Goal: Navigation & Orientation: Find specific page/section

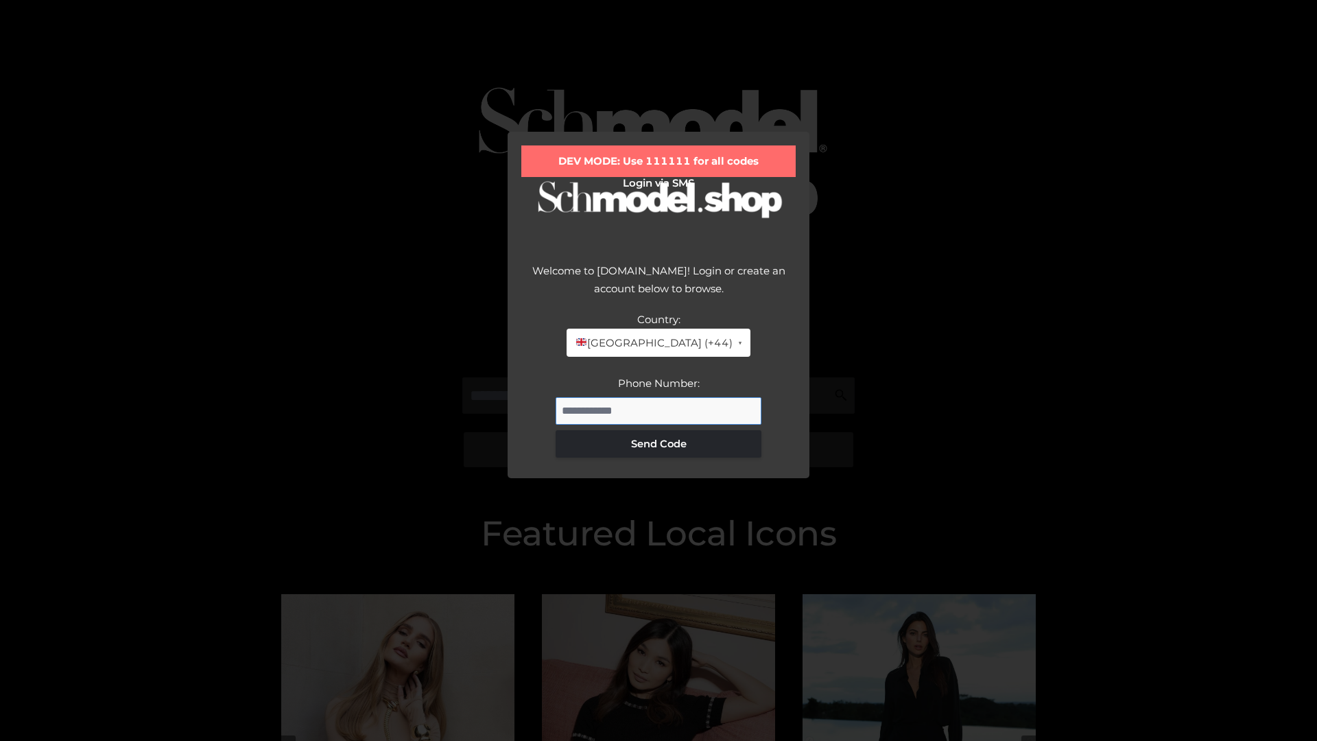
click at [658, 410] on input "Phone Number:" at bounding box center [658, 410] width 206 height 27
type input "**********"
click at [658, 443] on button "Send Code" at bounding box center [658, 443] width 206 height 27
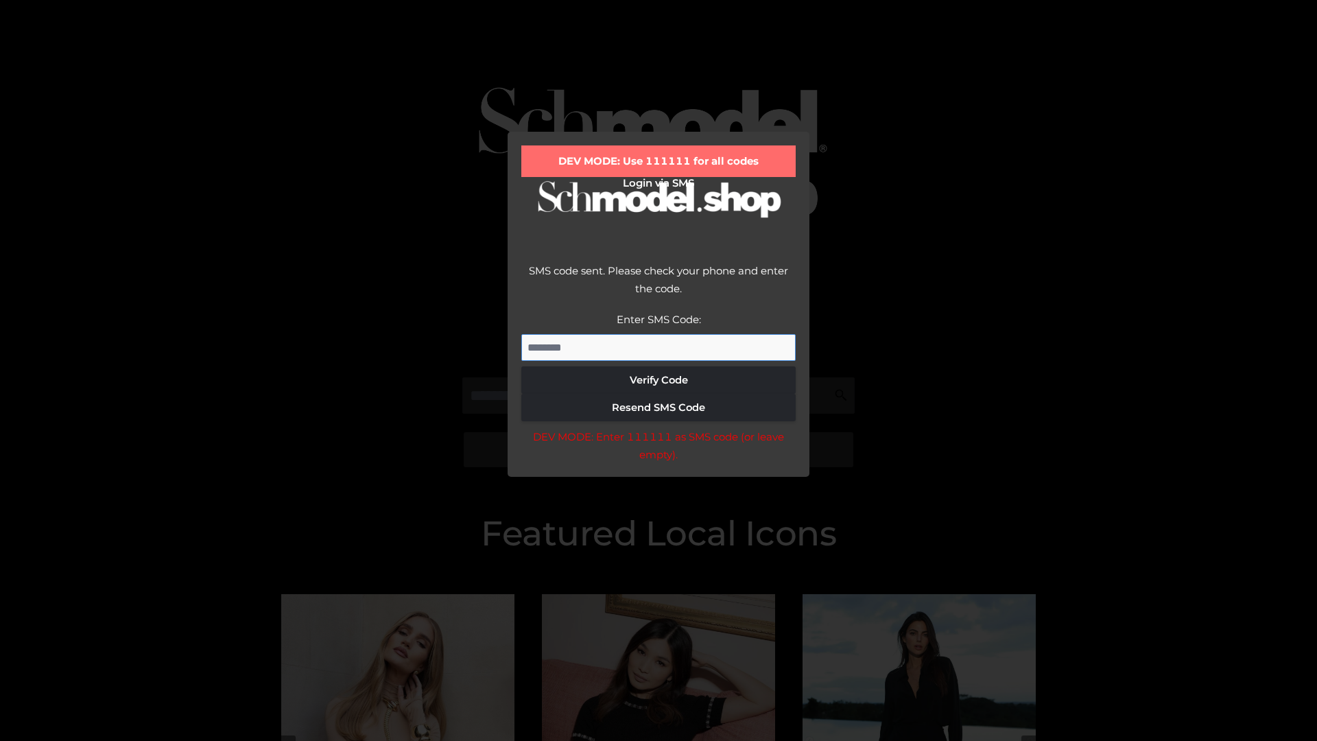
click at [658, 347] on input "Enter SMS Code:" at bounding box center [658, 347] width 274 height 27
type input "******"
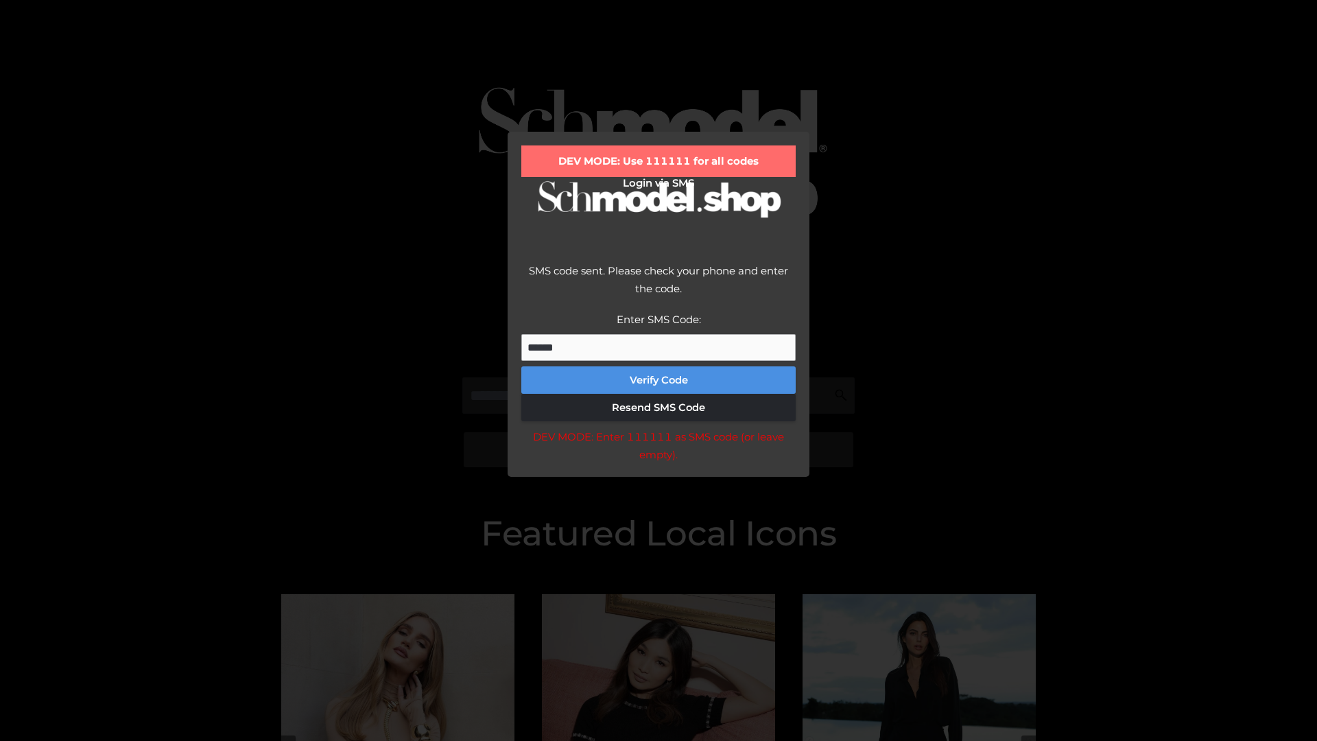
click at [658, 380] on button "Verify Code" at bounding box center [658, 379] width 274 height 27
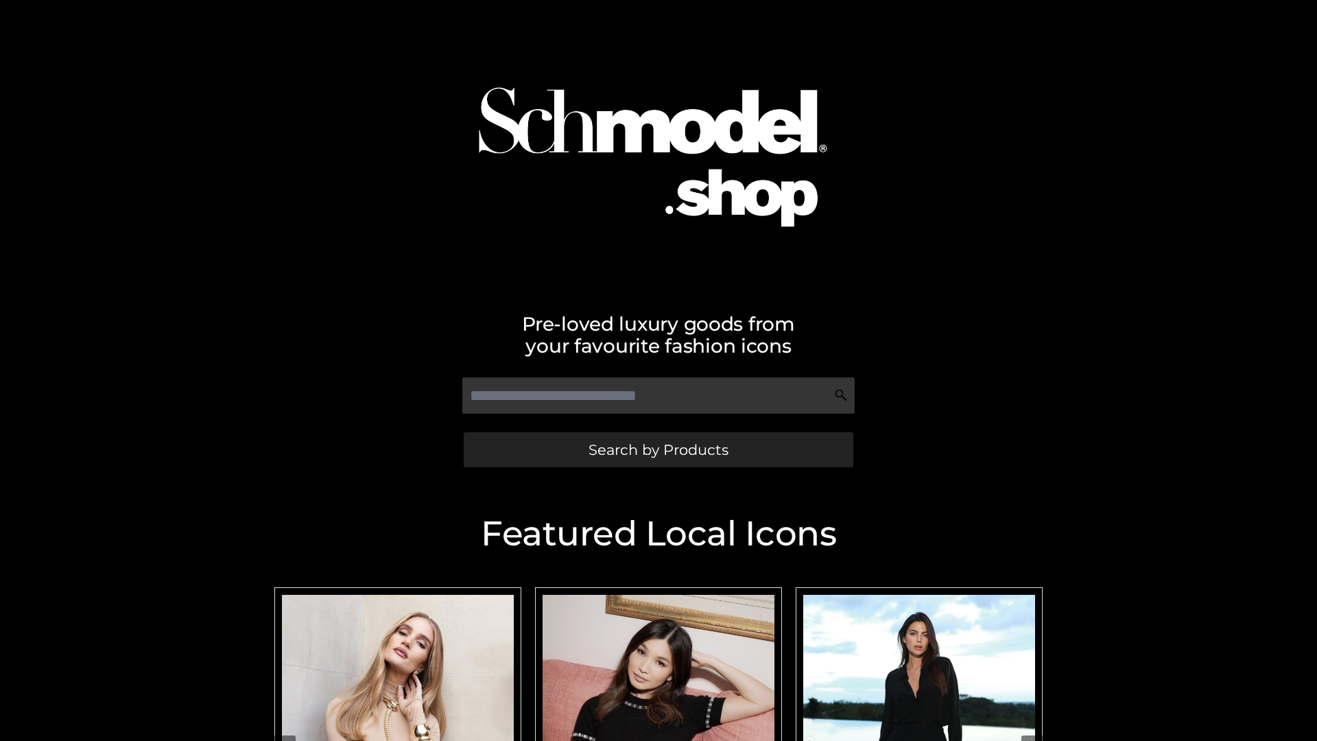
click at [658, 449] on span "Search by Products" at bounding box center [658, 449] width 140 height 14
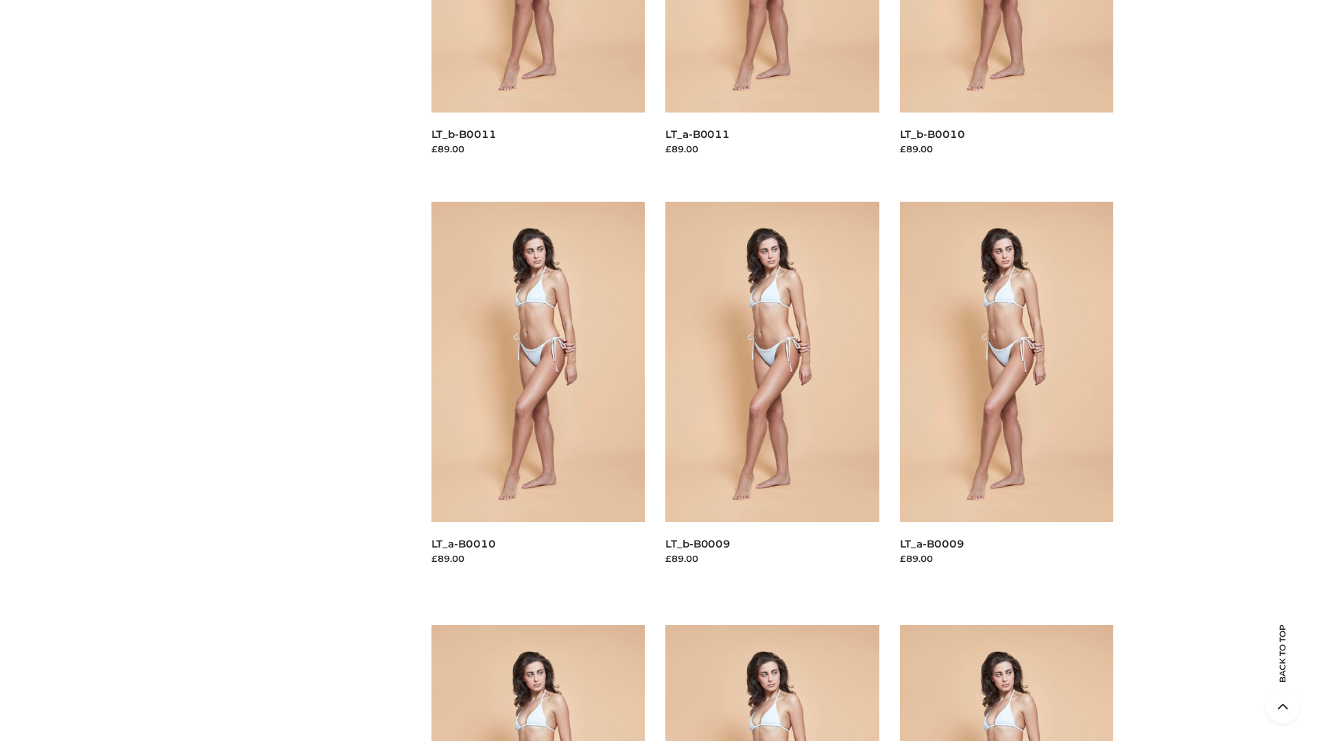
scroll to position [3615, 0]
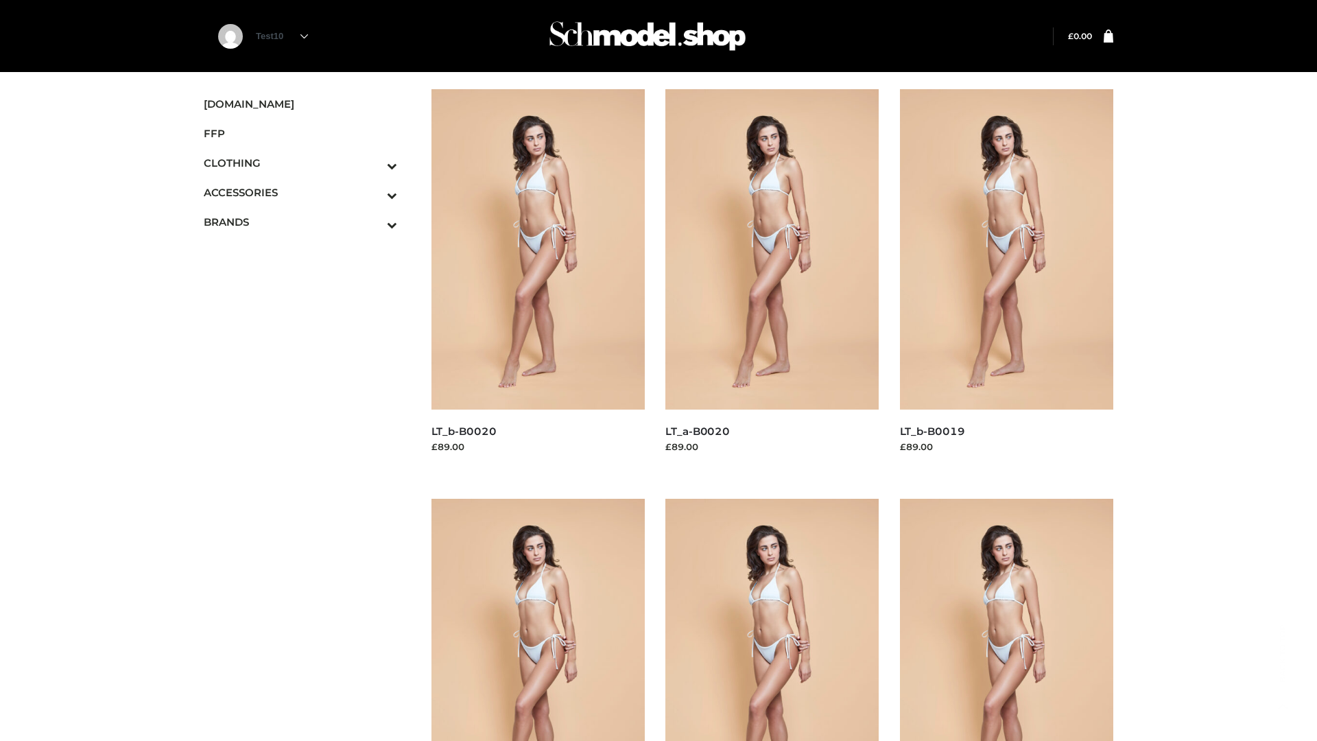
scroll to position [1116, 0]
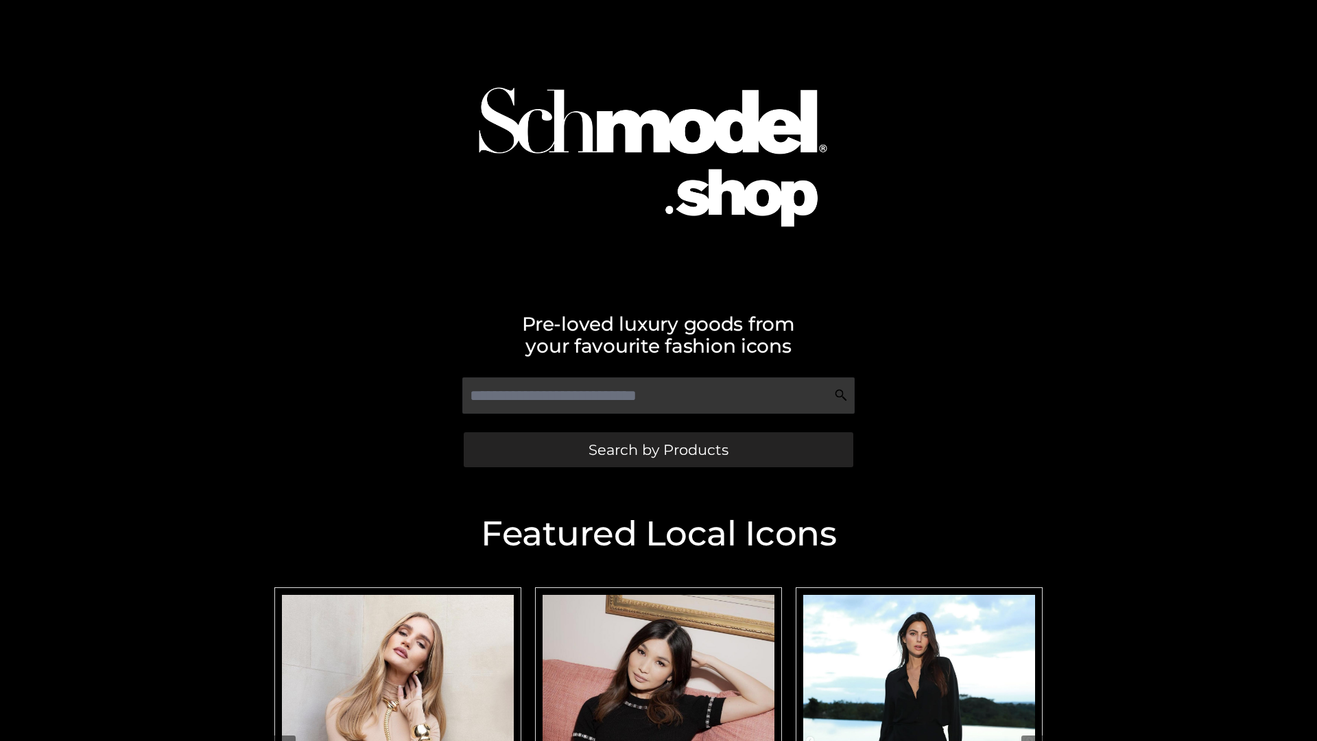
click at [658, 449] on span "Search by Products" at bounding box center [658, 449] width 140 height 14
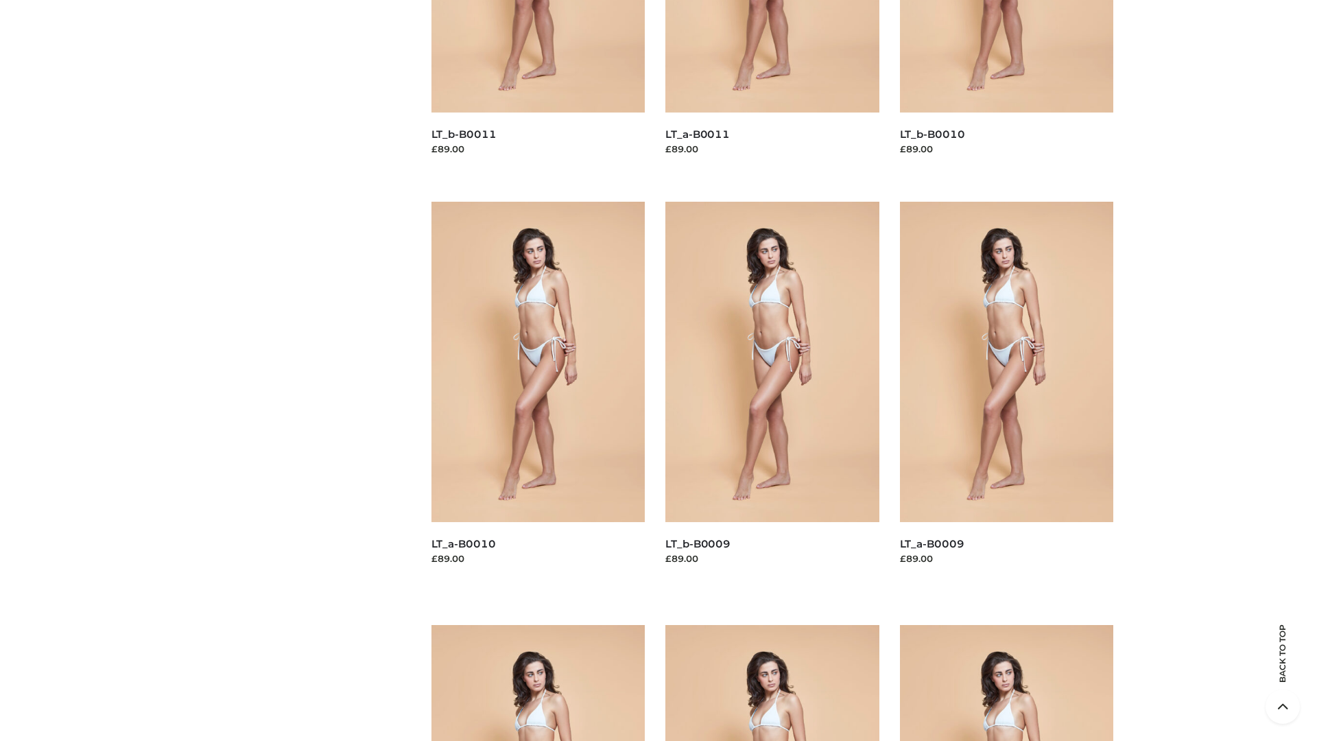
scroll to position [3615, 0]
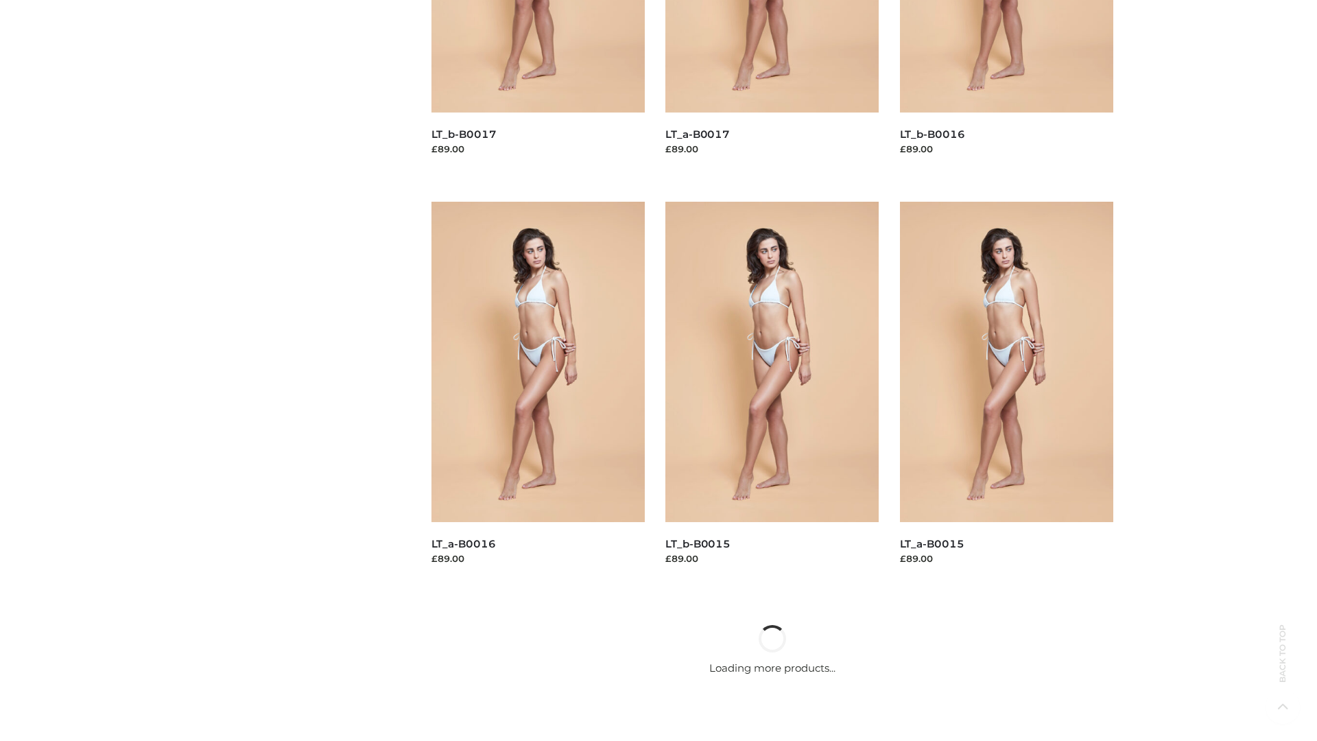
scroll to position [1116, 0]
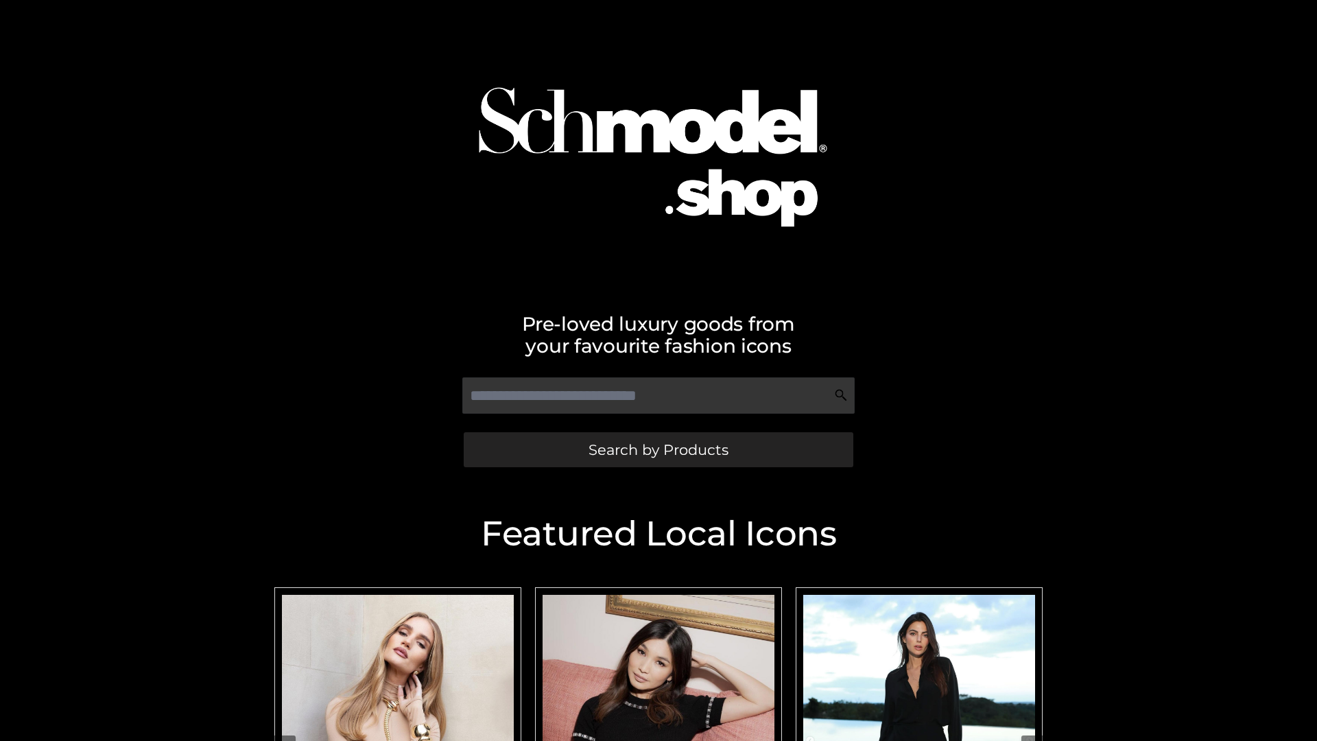
click at [658, 449] on span "Search by Products" at bounding box center [658, 449] width 140 height 14
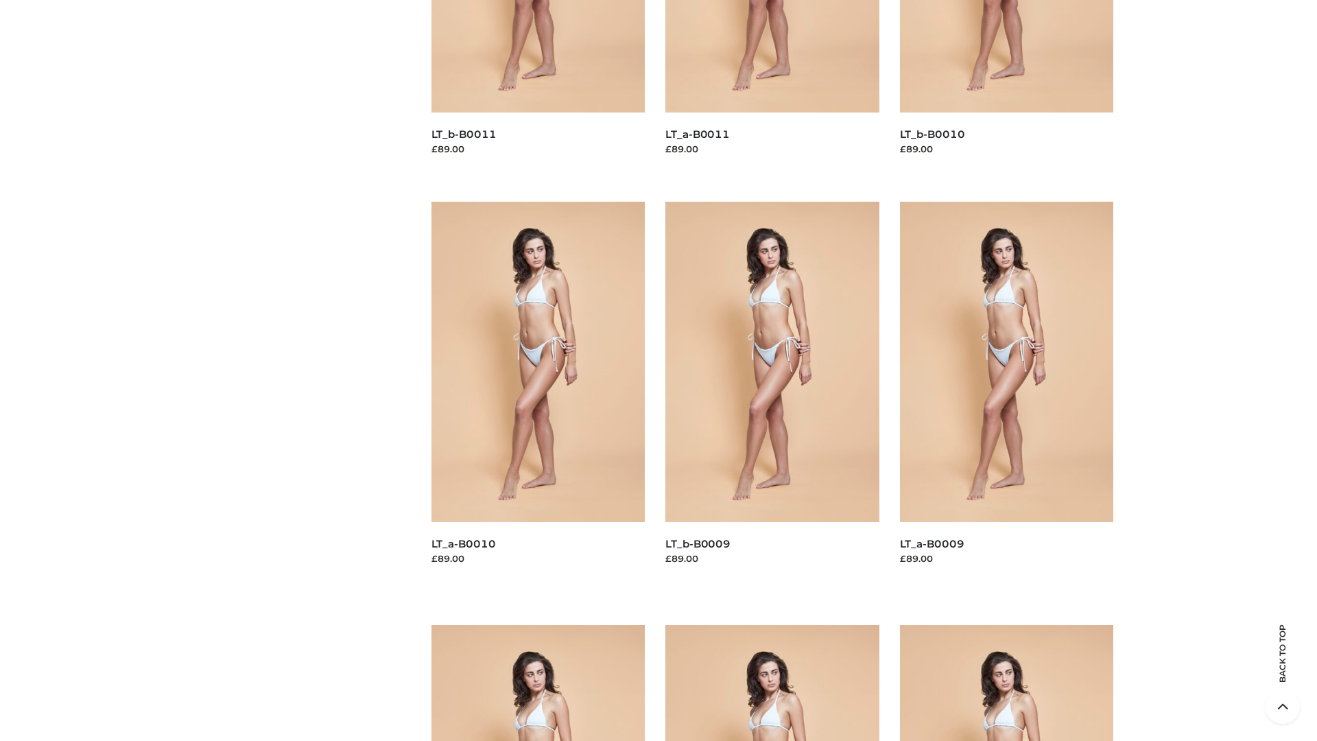
scroll to position [3615, 0]
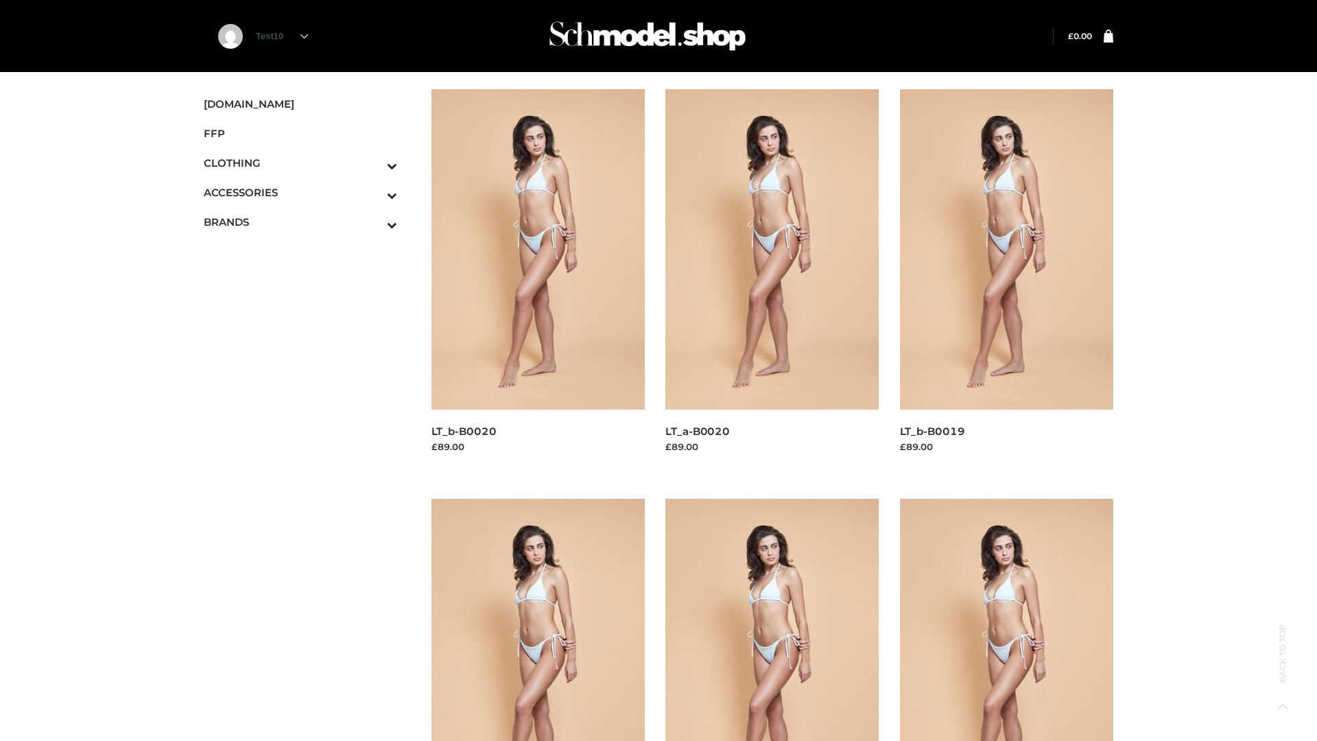
scroll to position [1116, 0]
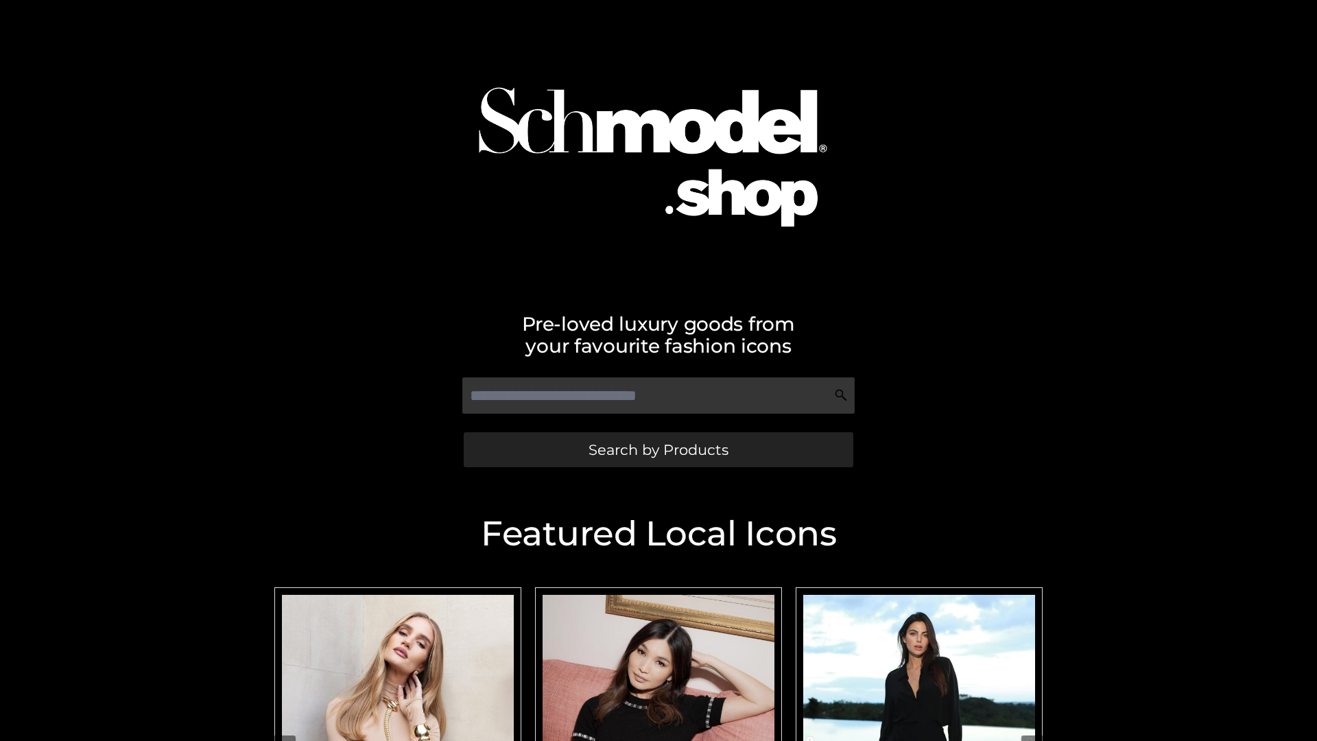
click at [658, 449] on span "Search by Products" at bounding box center [658, 449] width 140 height 14
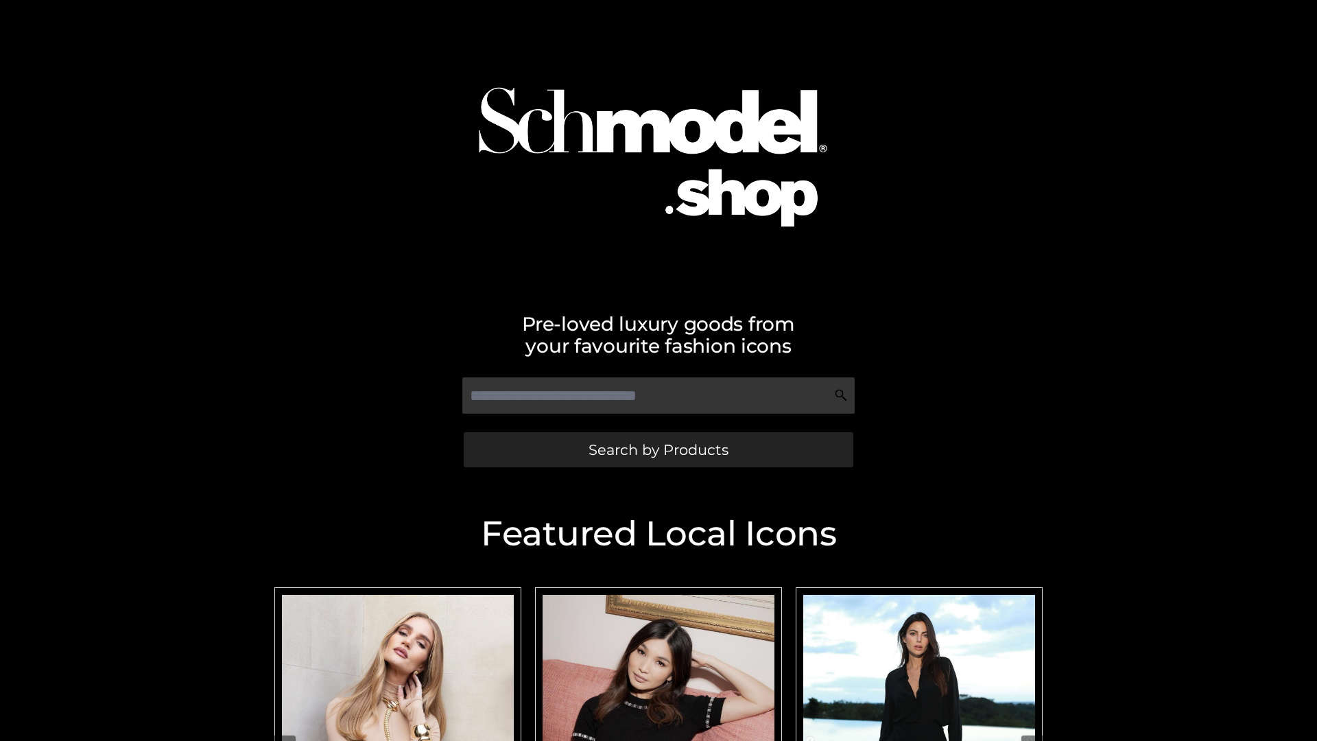
click at [658, 449] on span "Search by Products" at bounding box center [658, 449] width 140 height 14
